Goal: Navigation & Orientation: Understand site structure

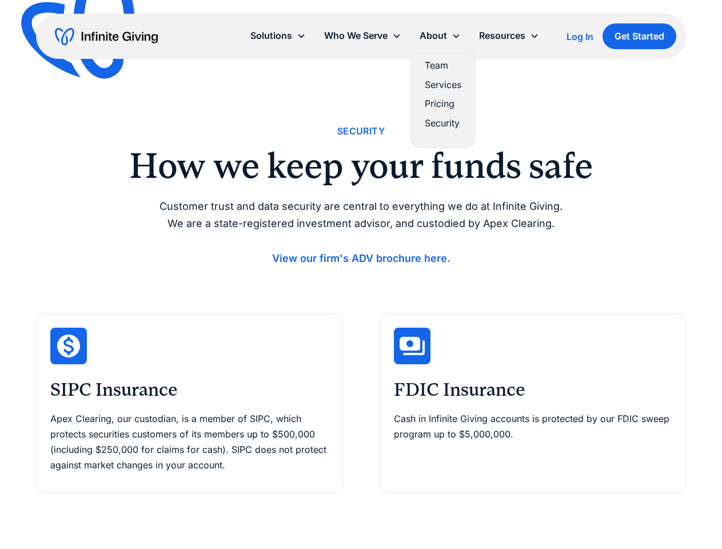
click at [458, 36] on icon at bounding box center [455, 35] width 9 height 9
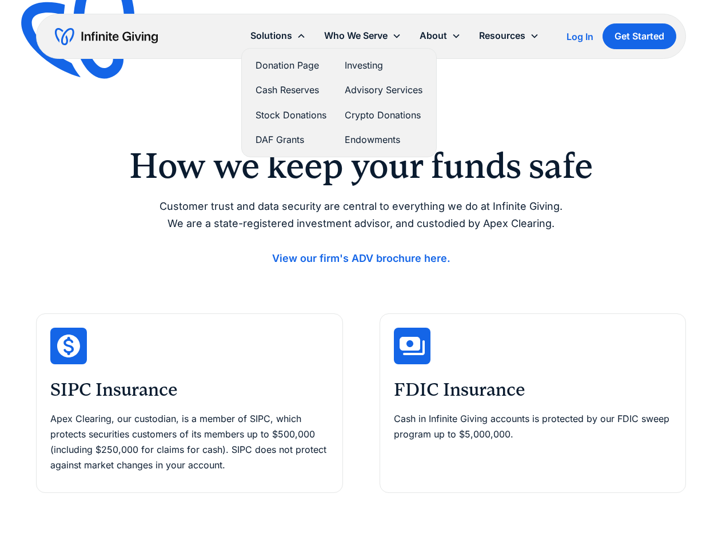
click at [278, 35] on div "Solutions" at bounding box center [271, 35] width 42 height 15
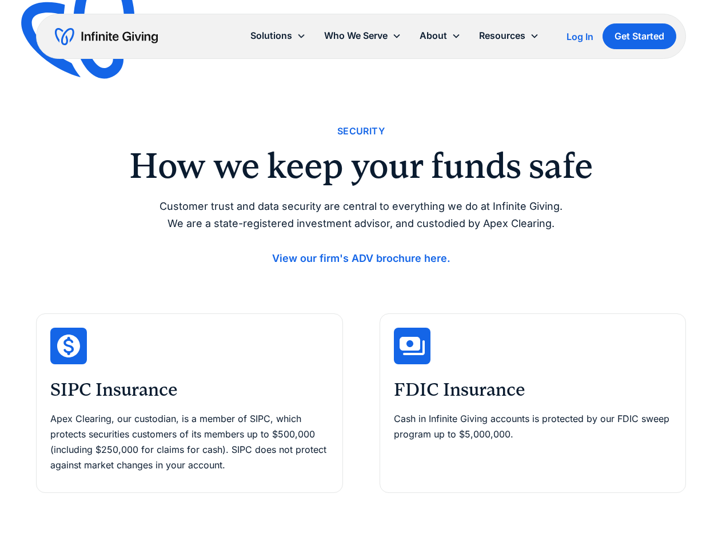
click at [362, 35] on div "Who We Serve" at bounding box center [355, 35] width 63 height 15
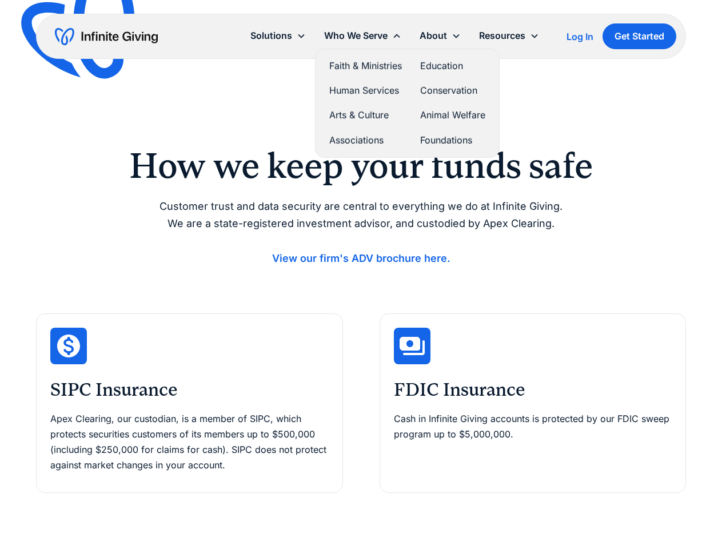
click at [440, 35] on div "About" at bounding box center [432, 35] width 27 height 15
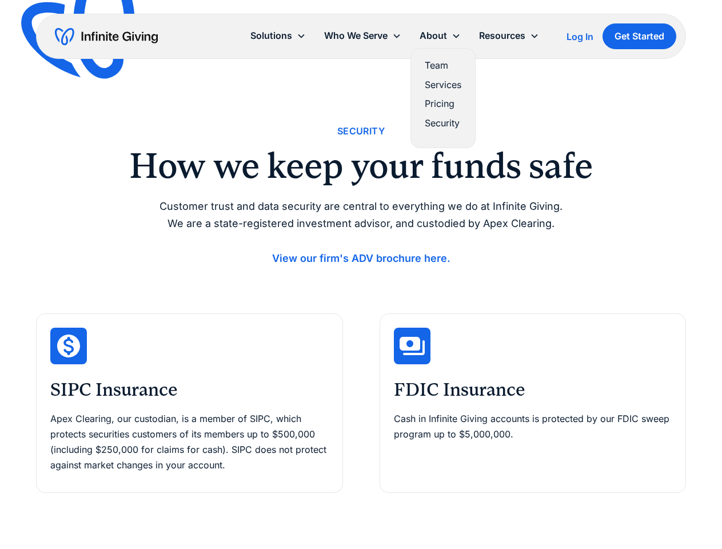
click at [509, 35] on div "Resources" at bounding box center [502, 35] width 46 height 15
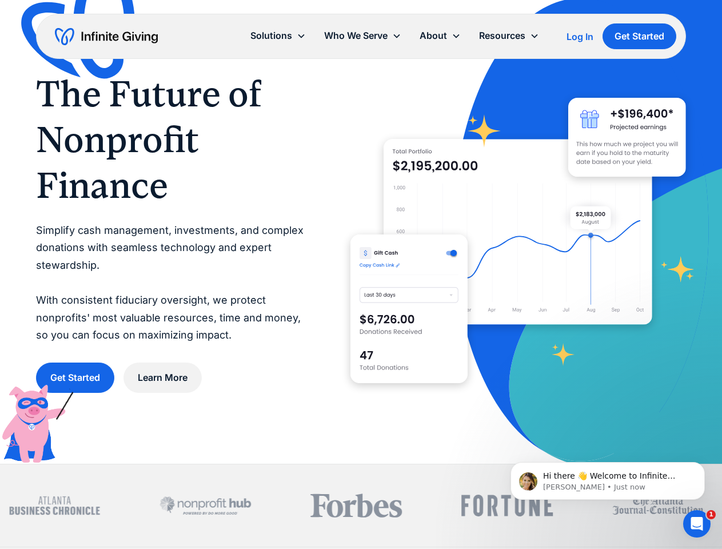
click at [458, 36] on icon at bounding box center [455, 35] width 9 height 9
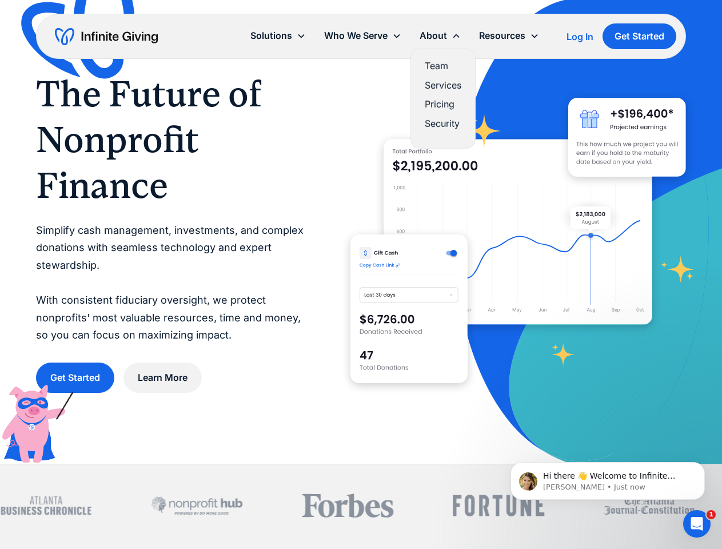
click at [278, 35] on div "Solutions" at bounding box center [271, 35] width 42 height 15
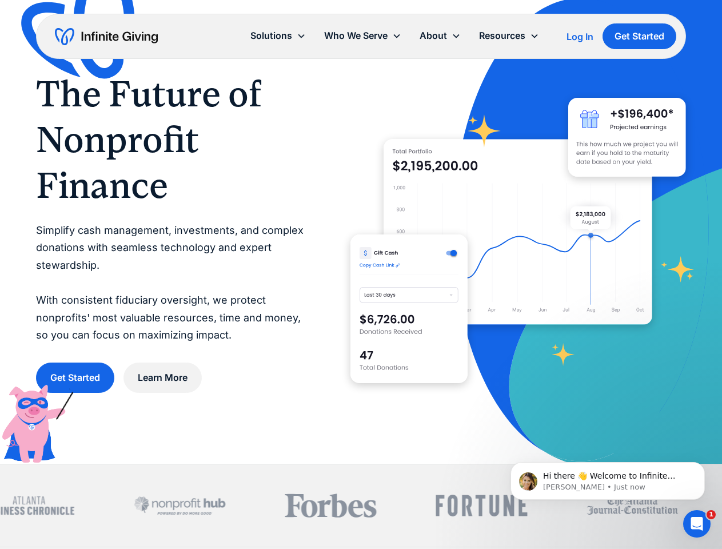
click at [362, 35] on div "Who We Serve" at bounding box center [355, 35] width 63 height 15
